Goal: Entertainment & Leisure: Browse casually

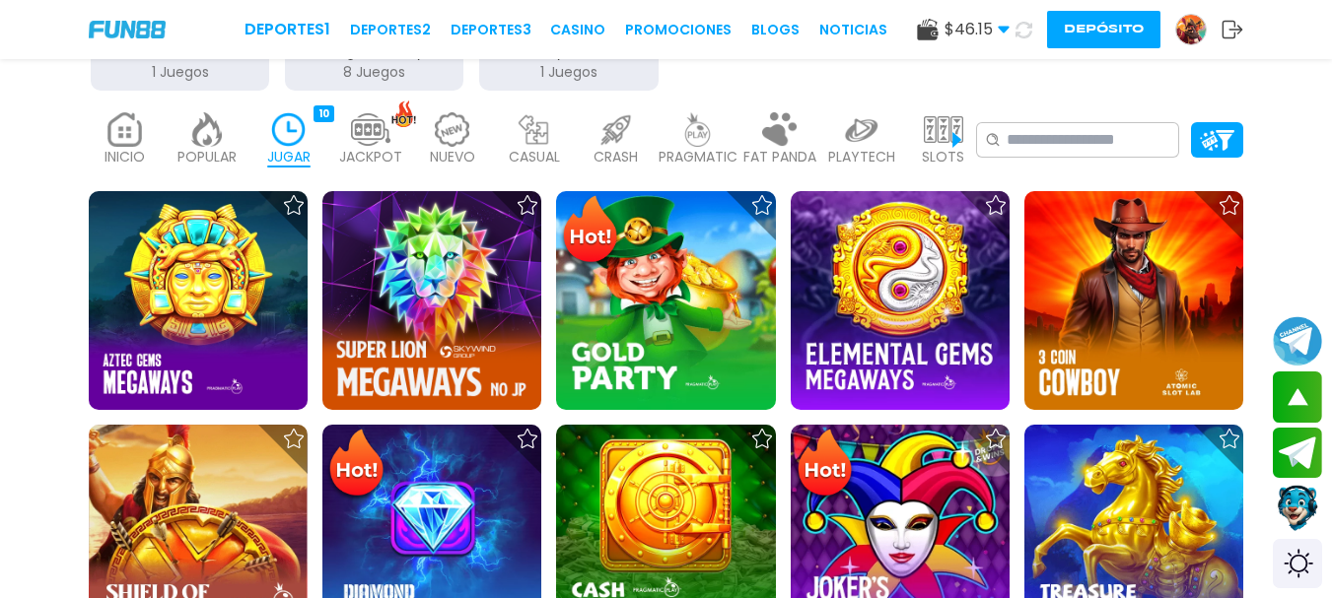
scroll to position [521, 0]
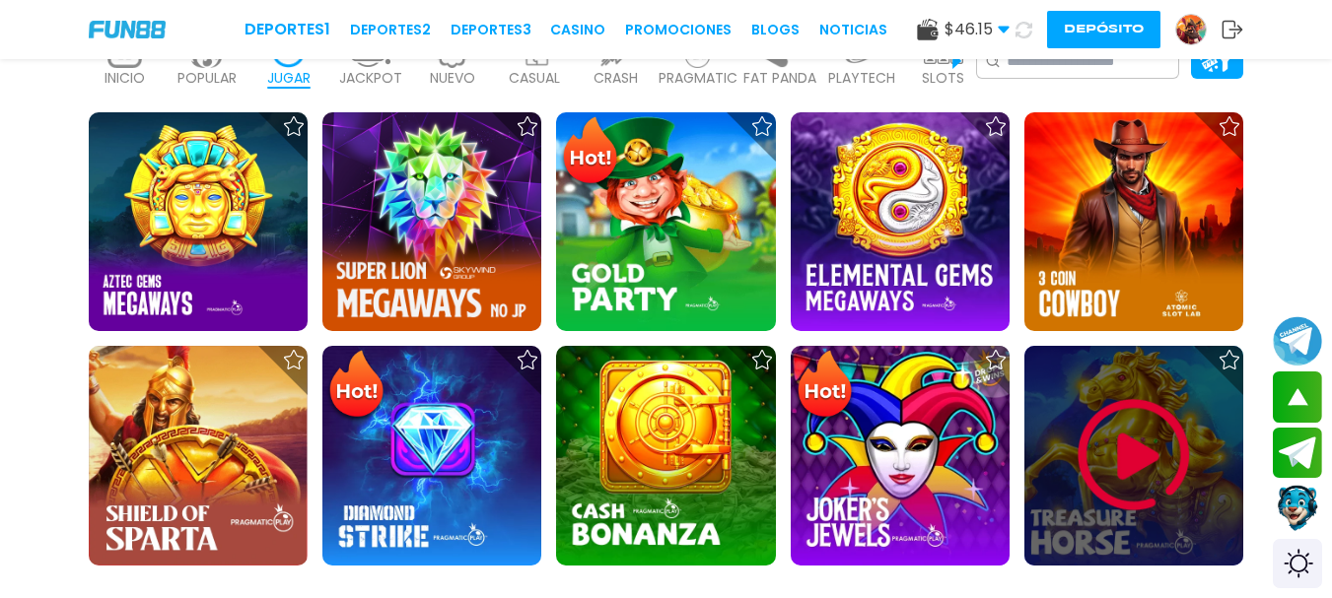
click at [1150, 449] on img at bounding box center [1133, 455] width 118 height 118
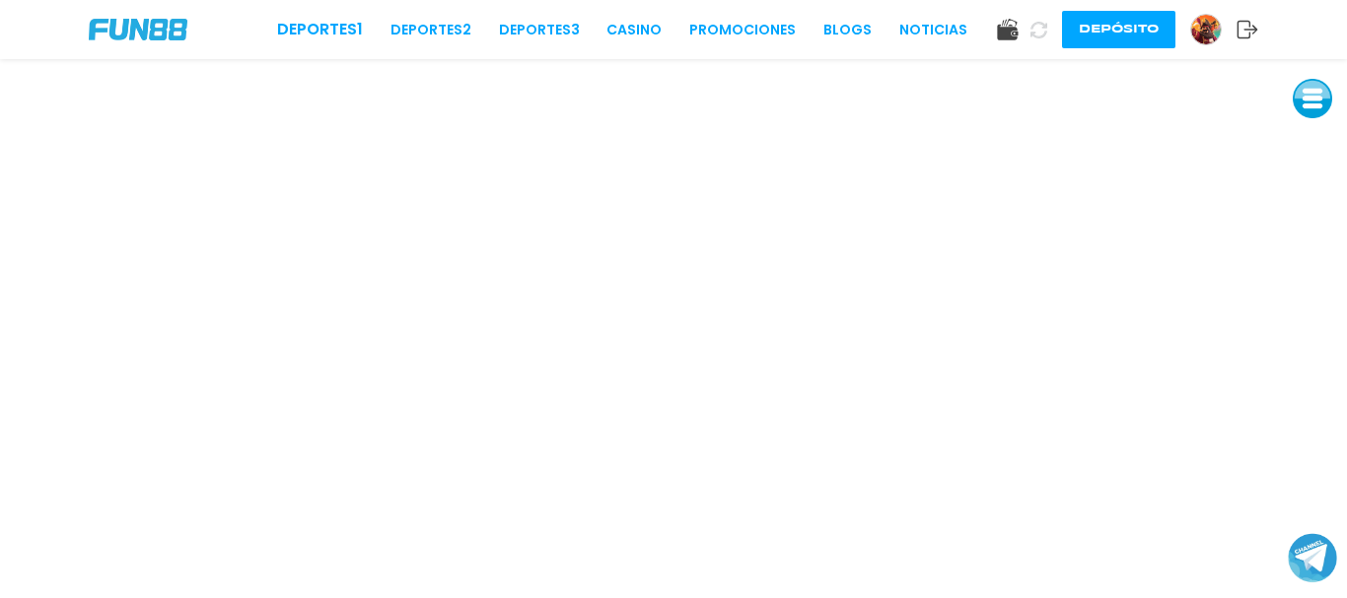
click at [1039, 26] on icon at bounding box center [1038, 30] width 17 height 17
click at [1202, 27] on img at bounding box center [1206, 30] width 30 height 30
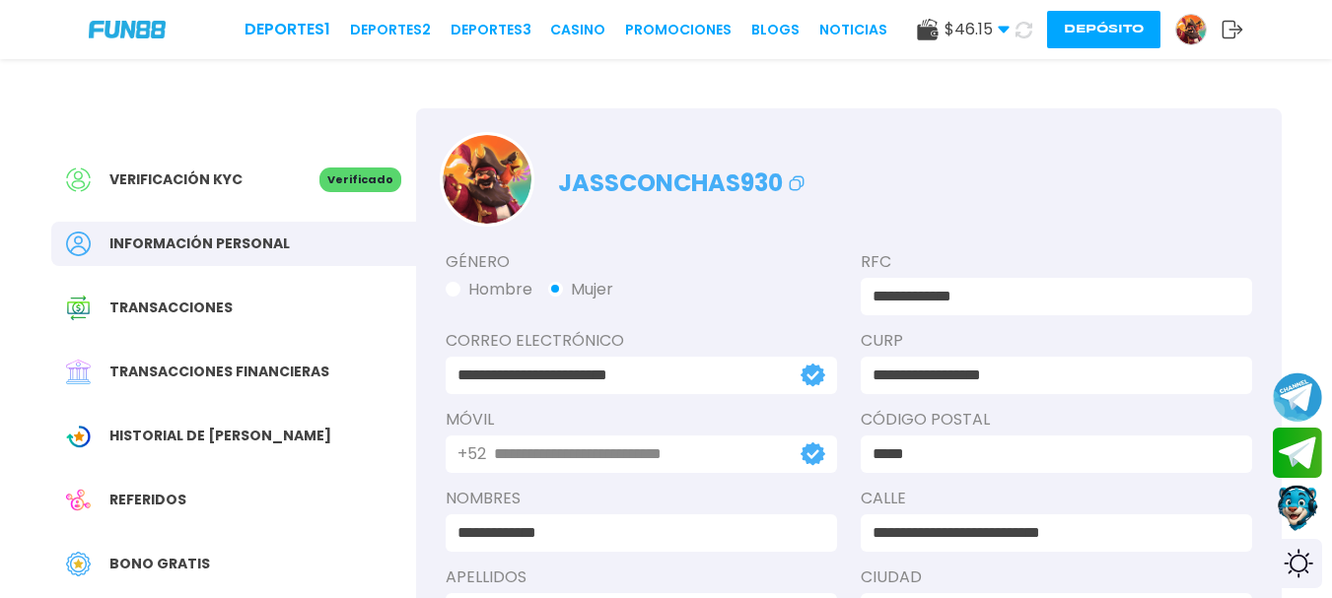
click at [192, 554] on span "Bono Gratis" at bounding box center [159, 564] width 101 height 21
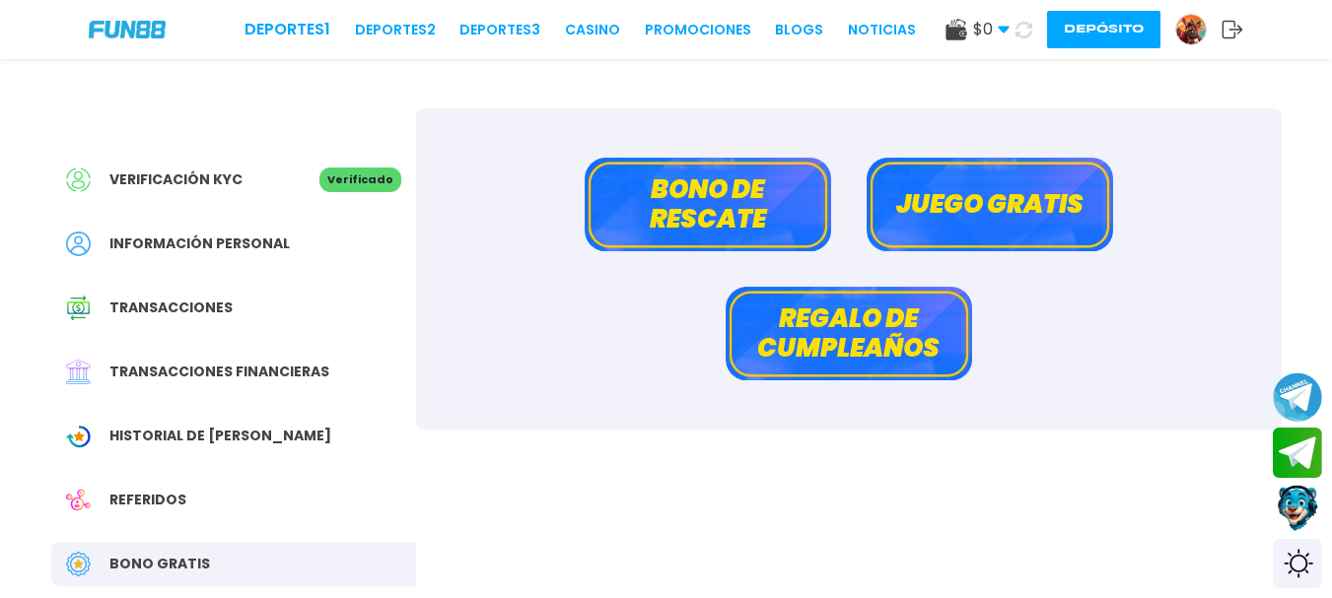
click at [782, 225] on button "Bono de rescate" at bounding box center [708, 205] width 246 height 94
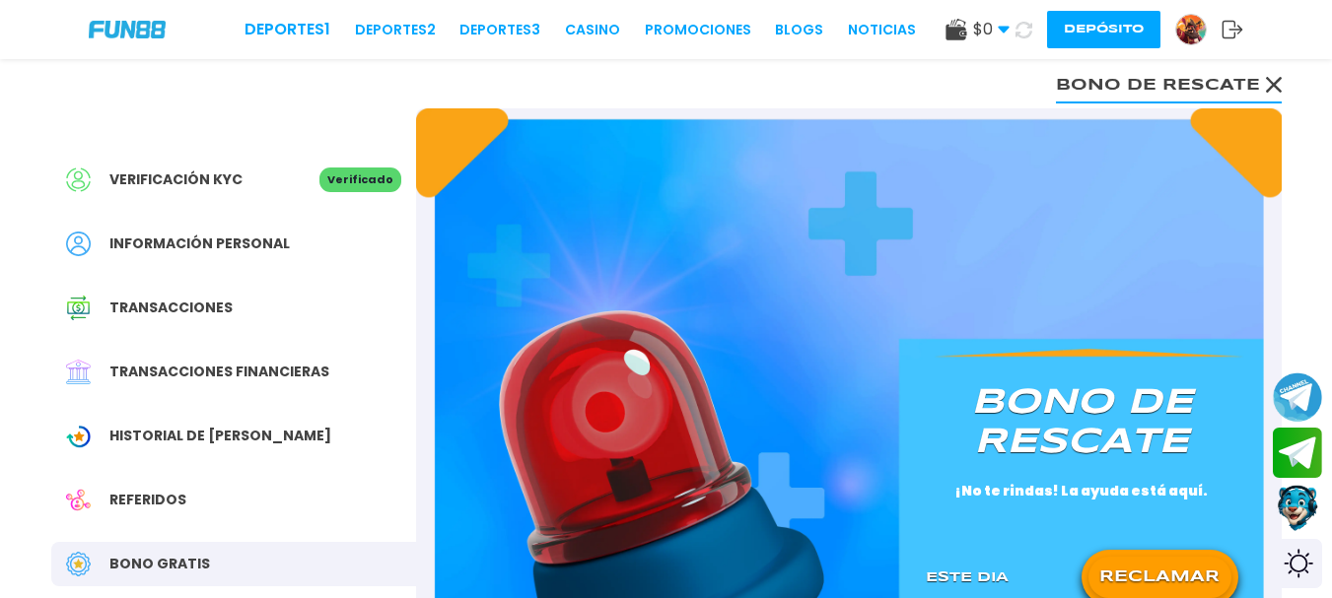
click at [1187, 526] on div "[PERSON_NAME] de rescate ¡No te rindas! La ayuda está aquí. Este Dia RECLAMAR" at bounding box center [1082, 492] width 360 height 267
click at [1187, 568] on button "RECLAMAR" at bounding box center [1159, 577] width 143 height 41
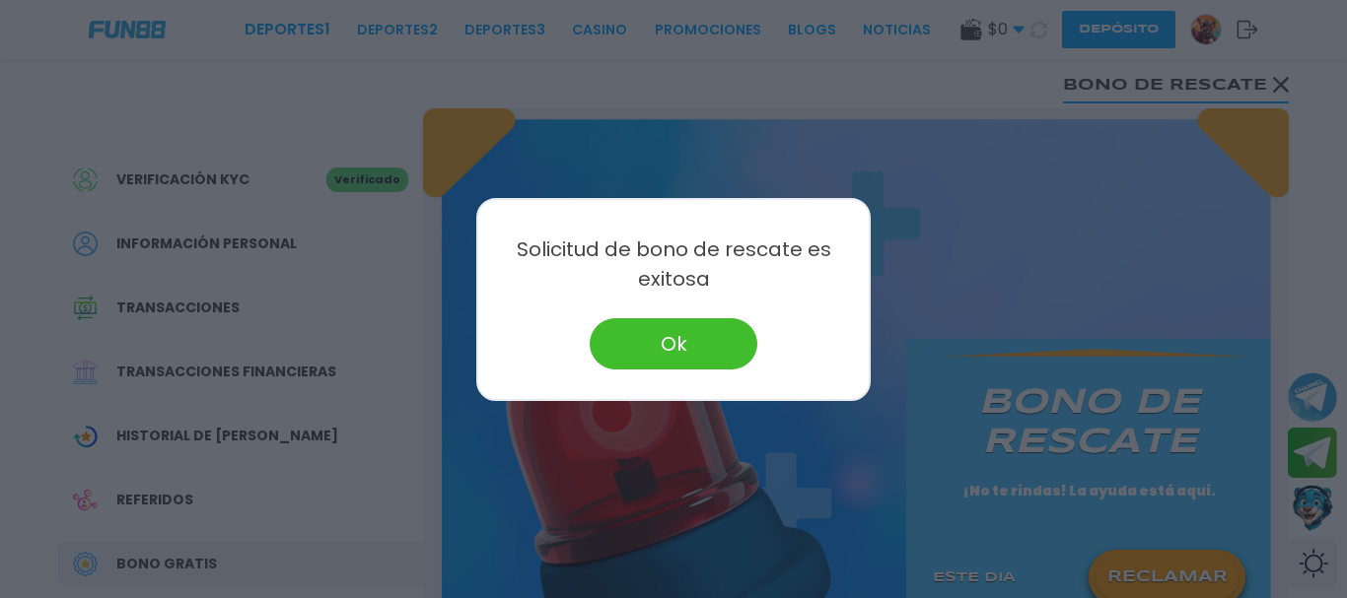
click at [717, 352] on button "Ok" at bounding box center [673, 343] width 168 height 51
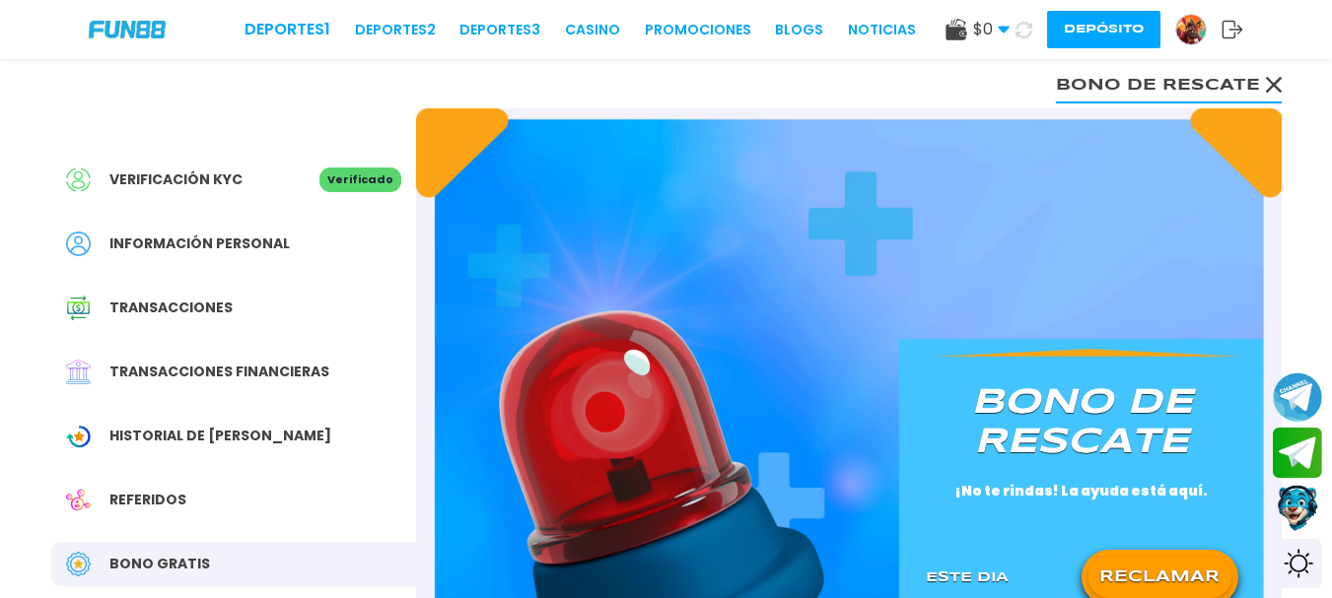
click at [1024, 19] on button at bounding box center [1023, 30] width 31 height 31
click at [1027, 19] on button at bounding box center [1023, 30] width 31 height 31
click at [1035, 15] on div "$ 0 Dinero Real $ 0 Depósito Retiro Depósito" at bounding box center [1094, 29] width 298 height 37
drag, startPoint x: 1033, startPoint y: 17, endPoint x: 1016, endPoint y: 19, distance: 16.9
click at [1018, 19] on div "$ 0 Dinero Real $ 0 Depósito Retiro Depósito" at bounding box center [1094, 29] width 298 height 37
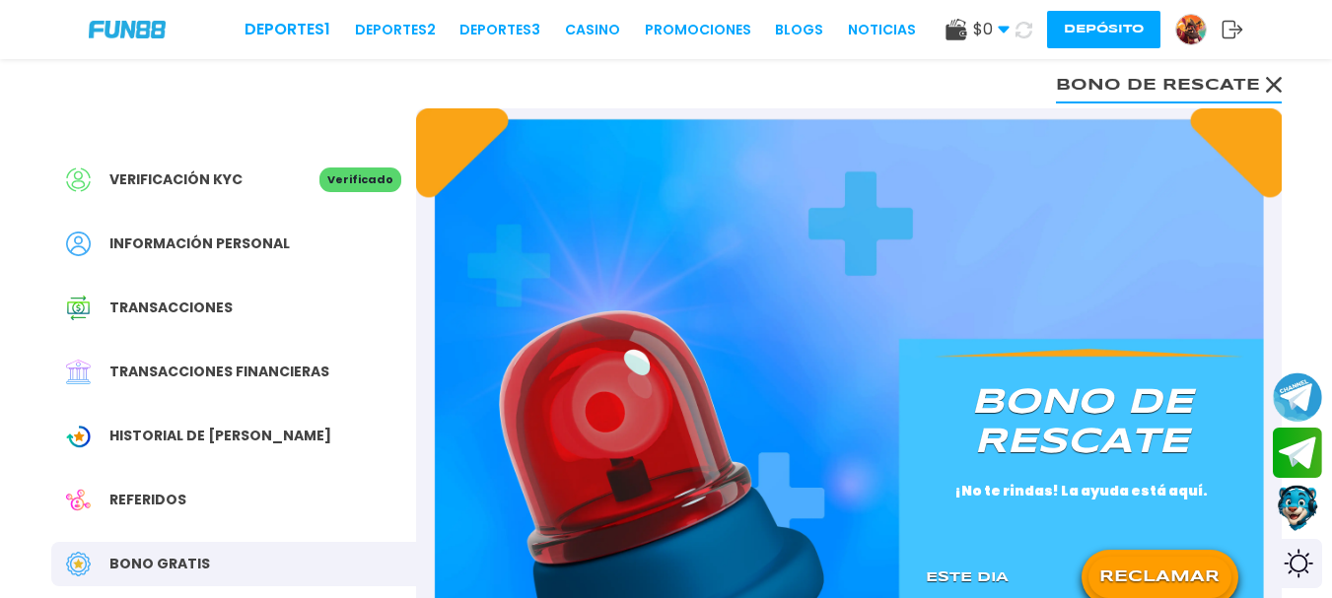
click at [1004, 23] on span "$ 0" at bounding box center [991, 30] width 36 height 24
click at [1004, 23] on div "$ 0 Dinero Real $ 0 Depósito Retiro Depósito" at bounding box center [1094, 29] width 298 height 37
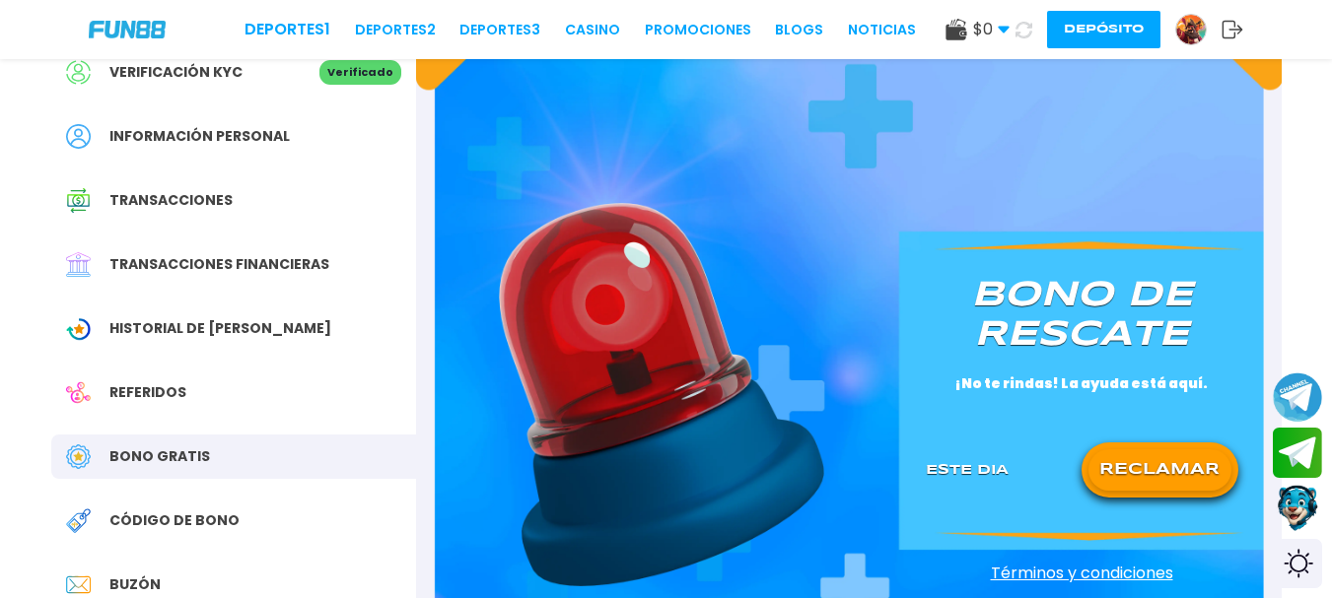
scroll to position [270, 0]
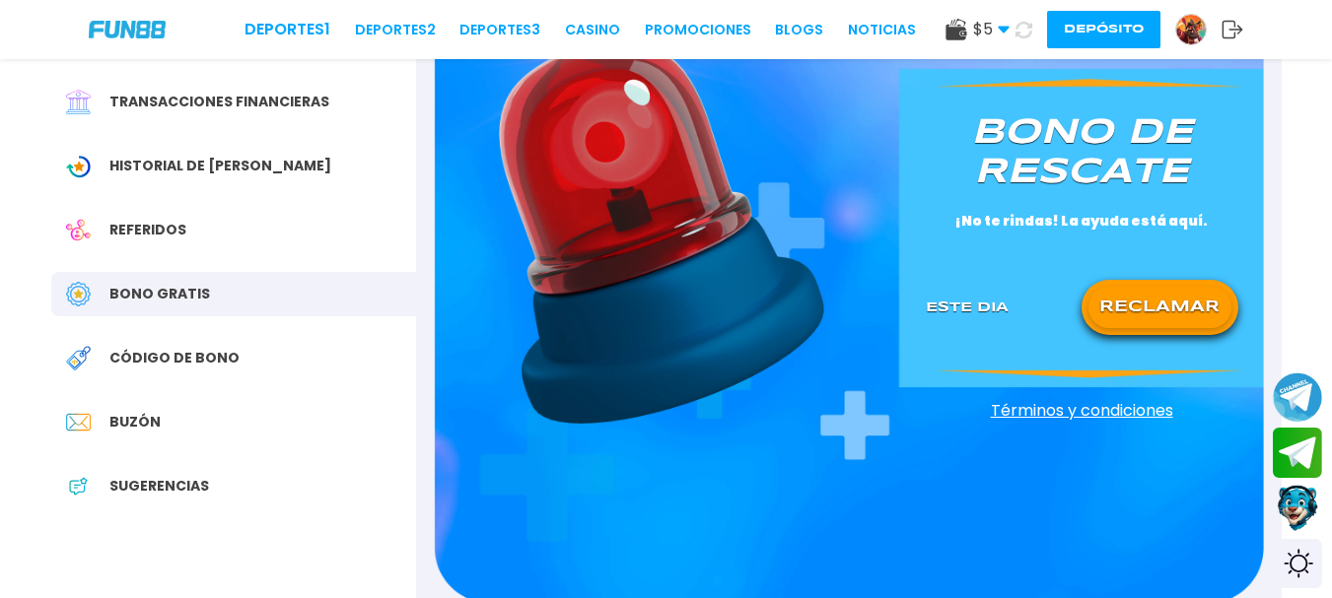
click at [1161, 306] on button "RECLAMAR" at bounding box center [1159, 307] width 143 height 41
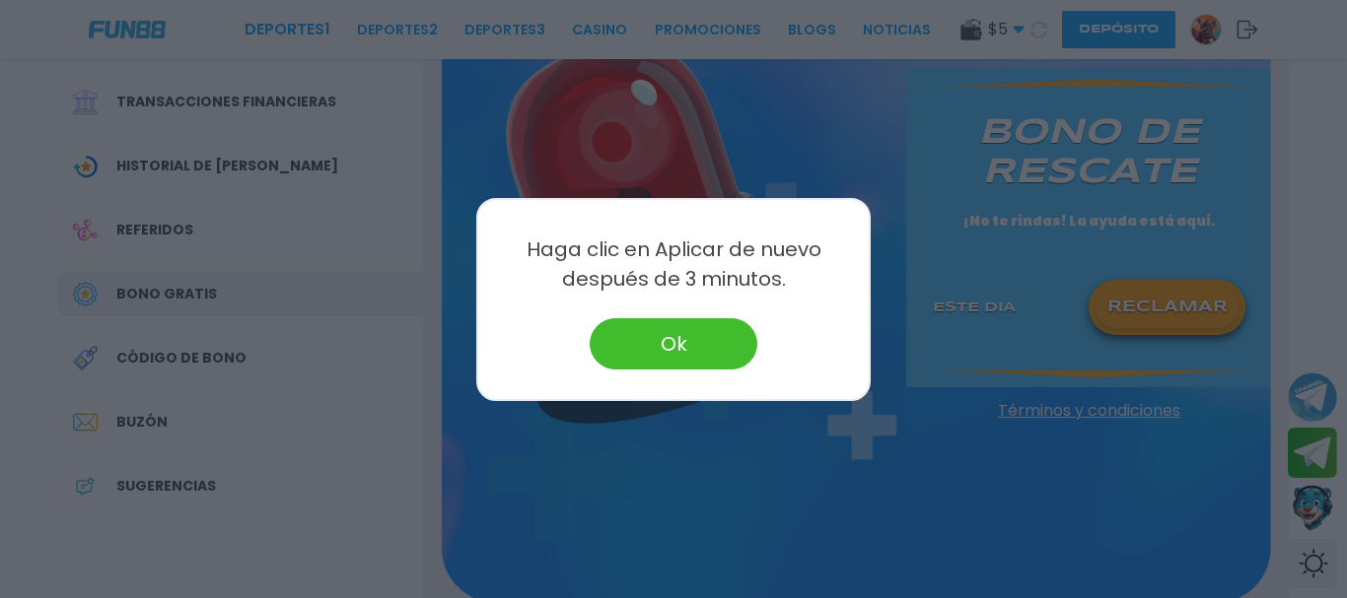
click at [670, 334] on button "Ok" at bounding box center [673, 343] width 168 height 51
click at [670, 334] on img at bounding box center [668, 231] width 325 height 383
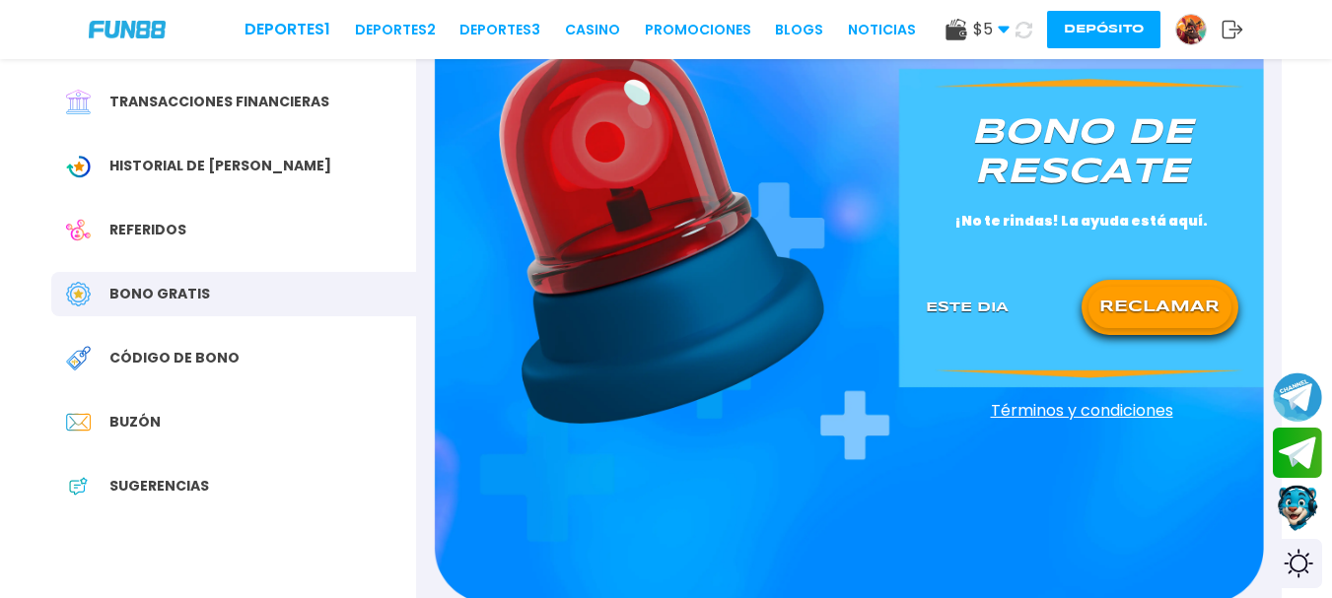
click at [158, 416] on div "Buzón" at bounding box center [233, 422] width 365 height 44
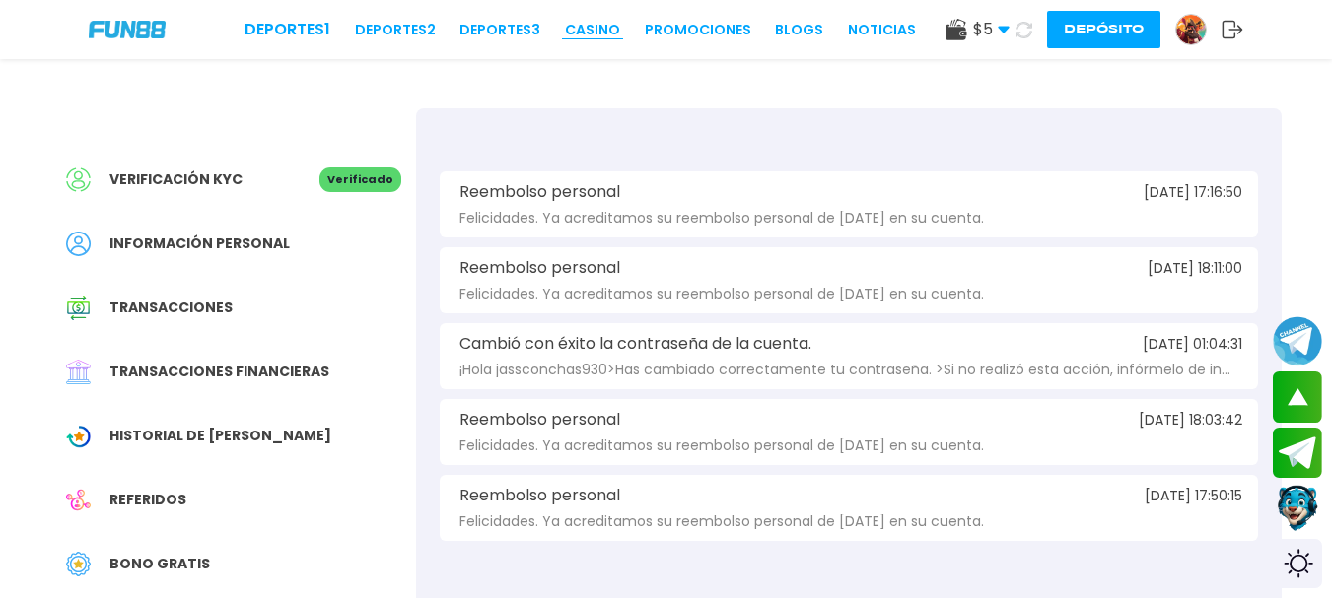
click at [588, 25] on link "CASINO" at bounding box center [592, 30] width 55 height 21
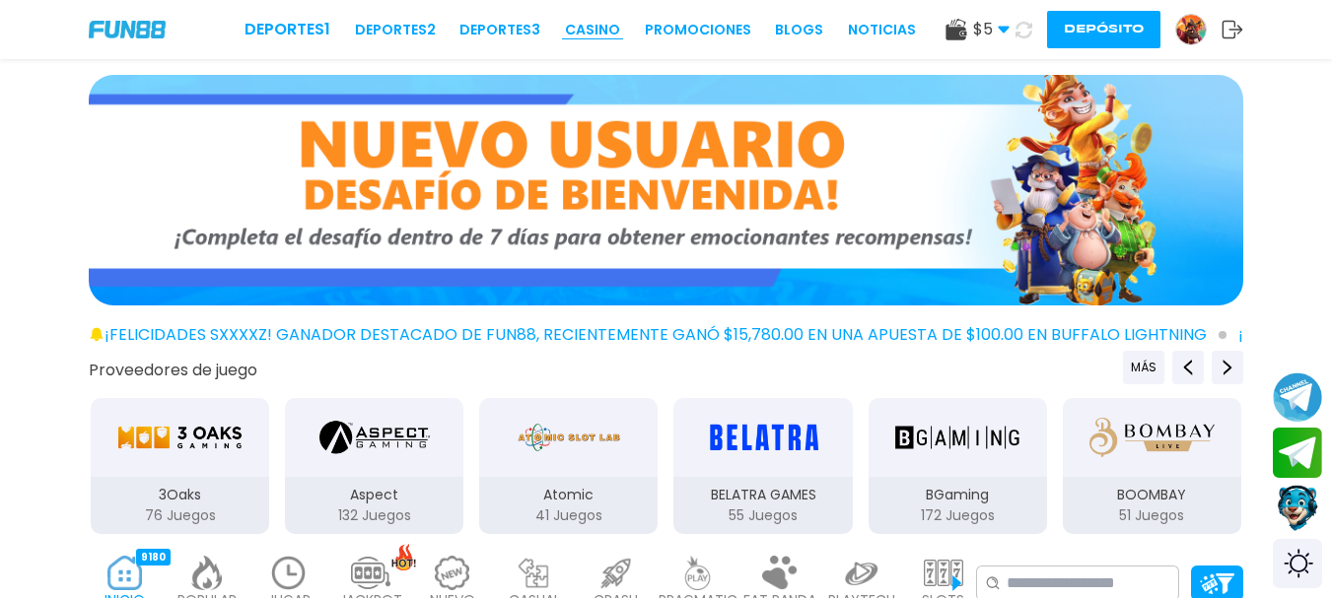
click at [581, 28] on link "CASINO" at bounding box center [592, 30] width 55 height 21
click at [1005, 29] on div "$ 5 Dinero Real $ 5 Depósito Retiro Depósito" at bounding box center [1094, 29] width 298 height 37
click at [1005, 29] on use at bounding box center [1003, 30] width 11 height 7
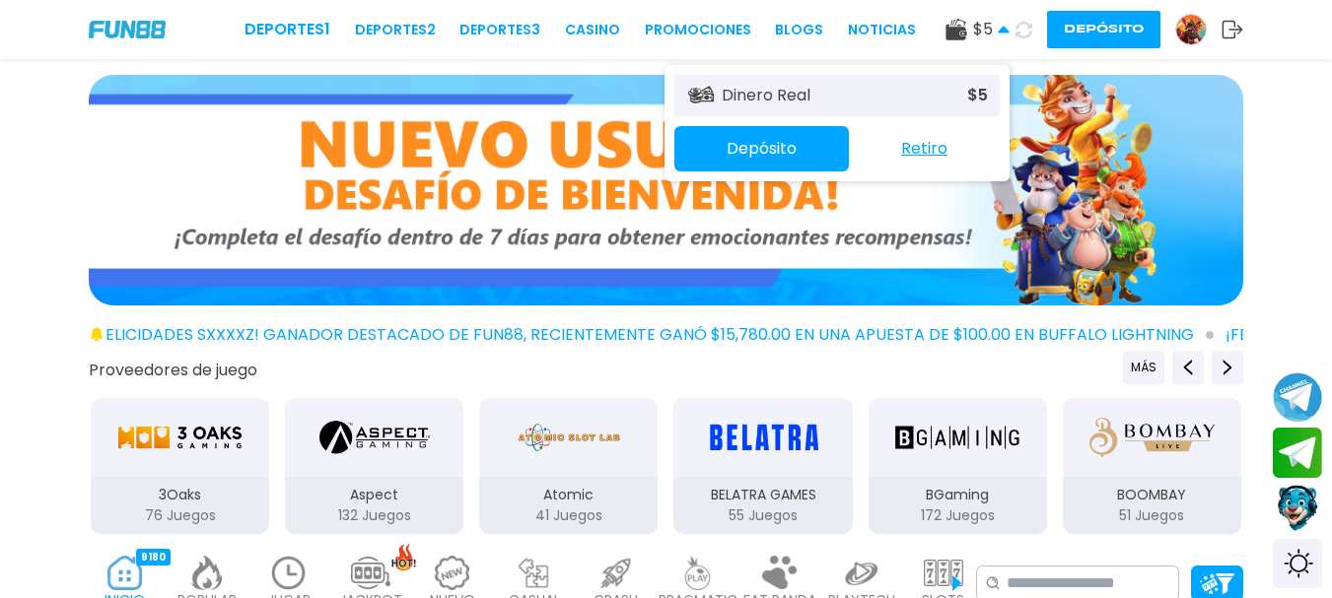
click at [1004, 25] on icon at bounding box center [1004, 30] width 12 height 12
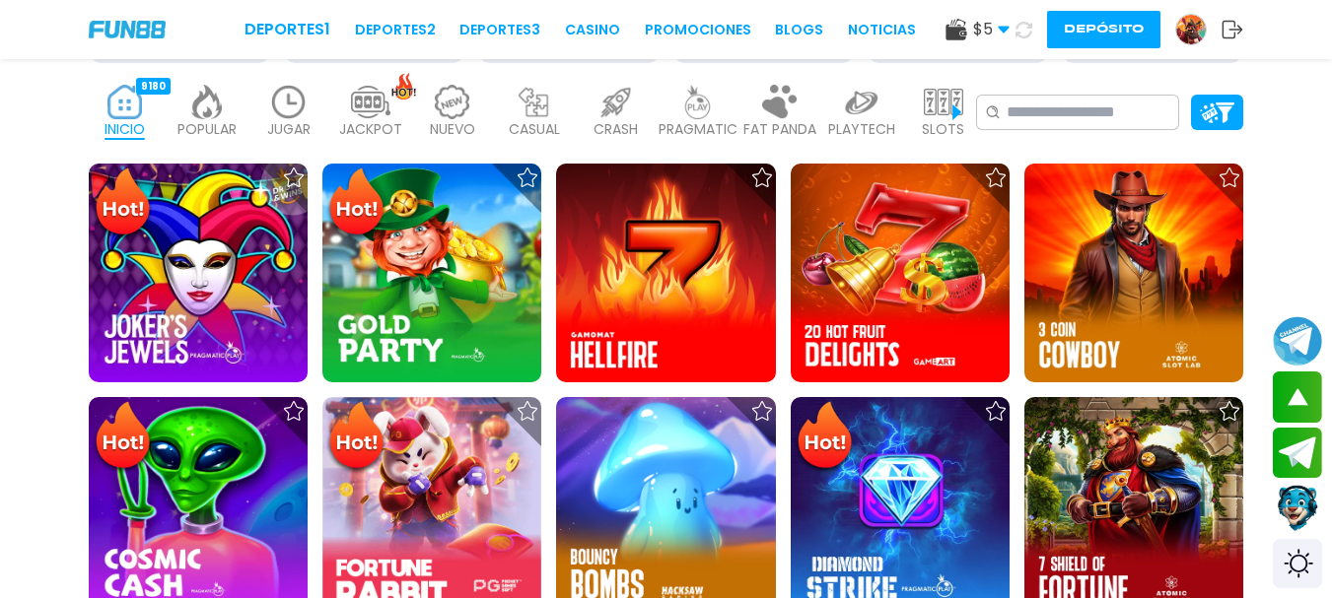
scroll to position [461, 0]
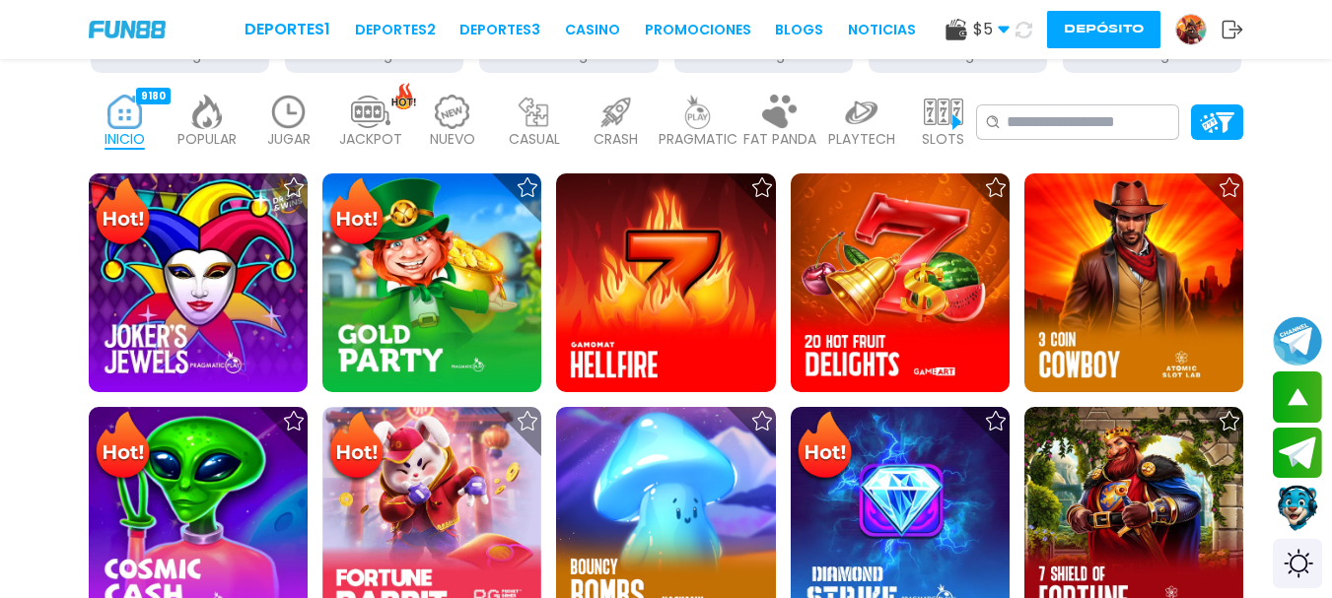
click at [289, 114] on img at bounding box center [288, 112] width 39 height 35
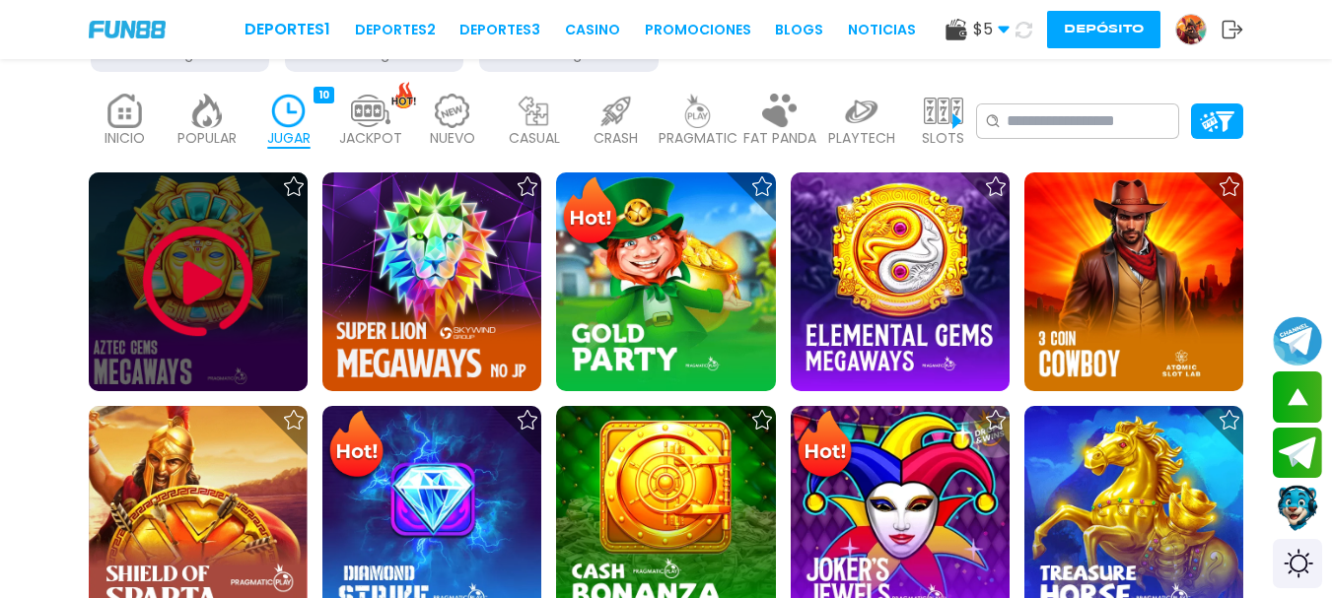
click at [204, 279] on img at bounding box center [198, 282] width 118 height 118
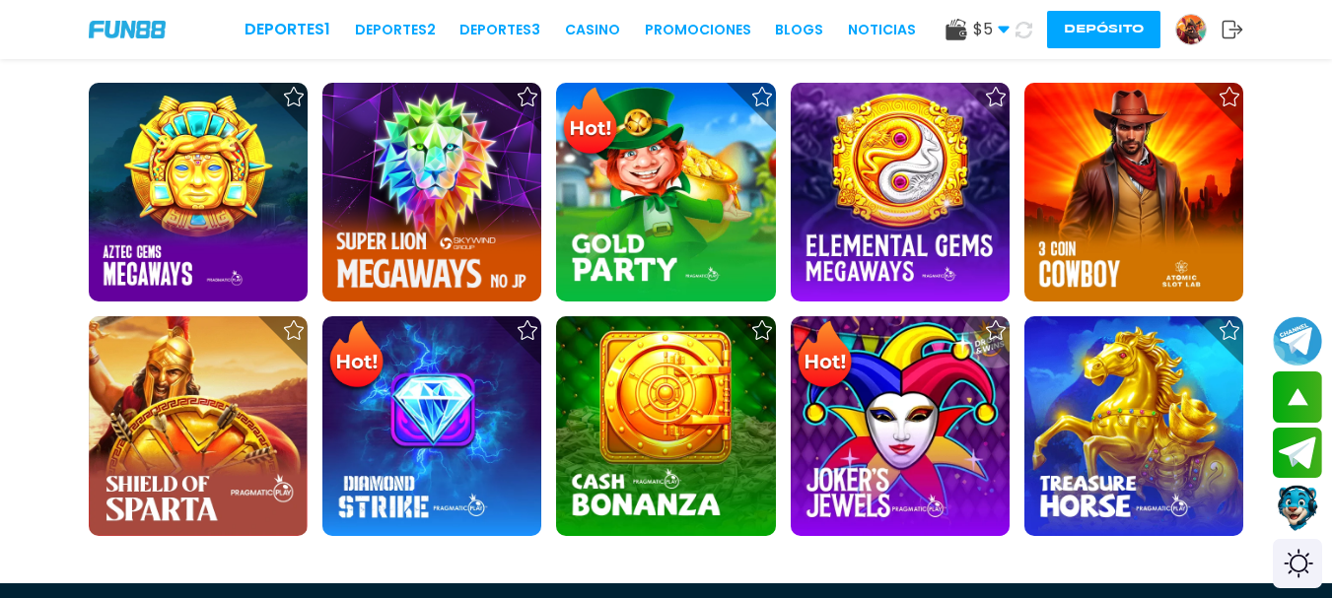
scroll to position [562, 0]
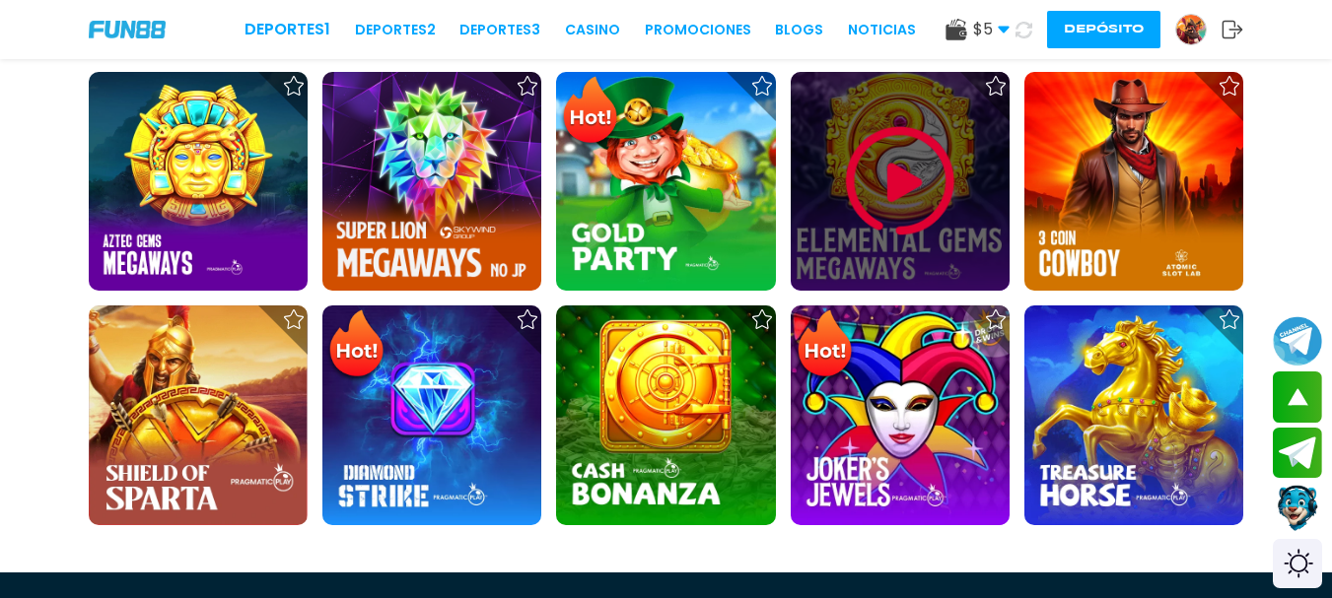
click at [900, 164] on img at bounding box center [900, 181] width 118 height 118
